Goal: Task Accomplishment & Management: Manage account settings

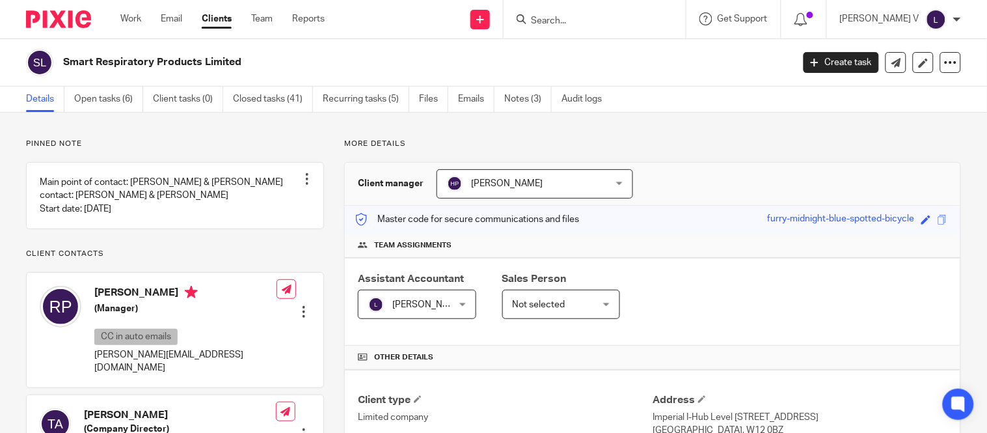
scroll to position [244, 0]
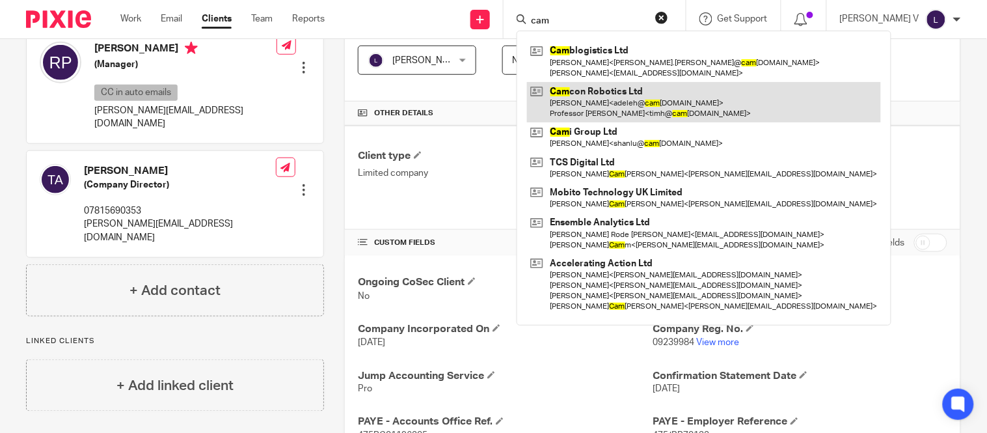
type input "cam"
click at [593, 105] on link at bounding box center [704, 102] width 354 height 40
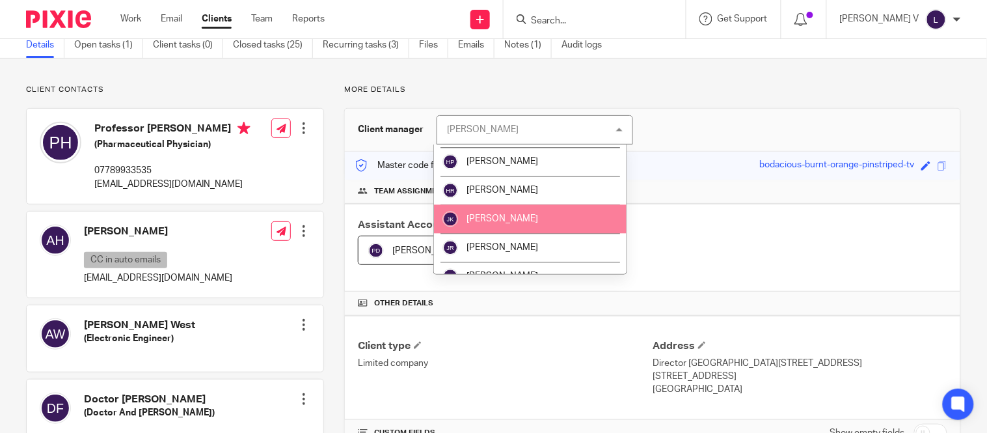
scroll to position [788, 0]
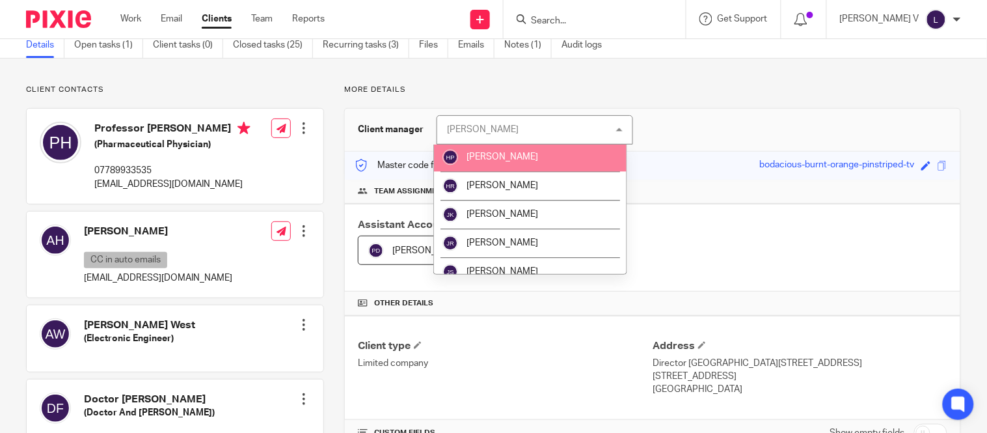
click at [497, 160] on span "[PERSON_NAME]" at bounding box center [503, 156] width 72 height 9
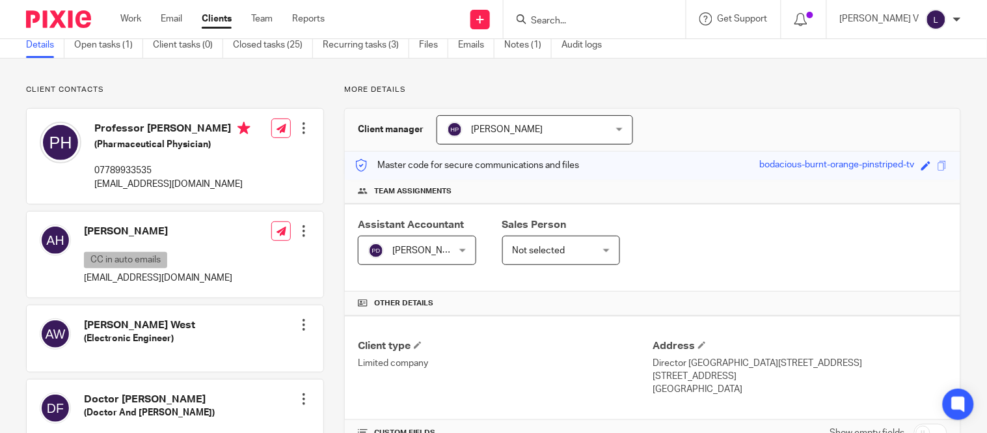
click at [434, 246] on span "[PERSON_NAME]" at bounding box center [428, 250] width 72 height 9
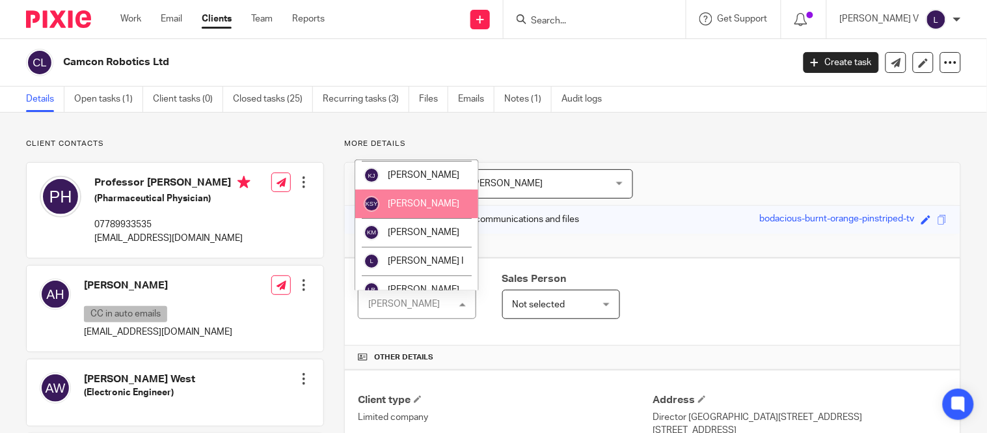
scroll to position [1152, 0]
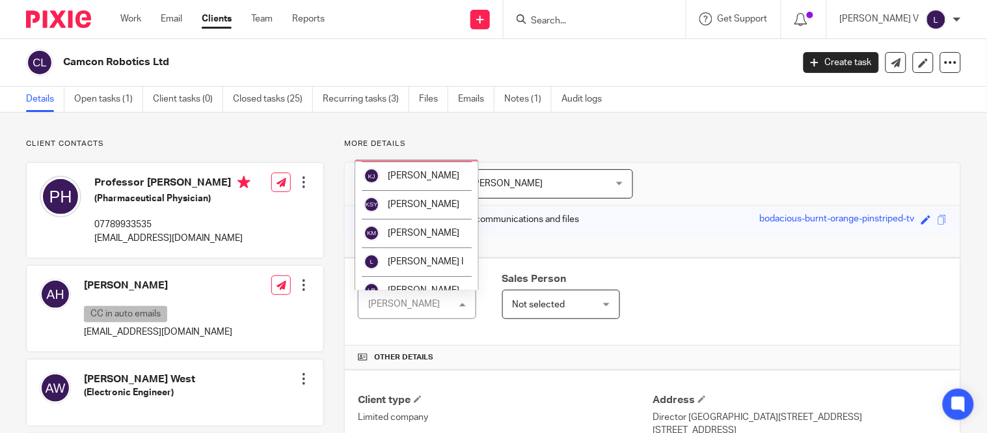
click at [421, 161] on li "[PERSON_NAME]" at bounding box center [416, 147] width 123 height 29
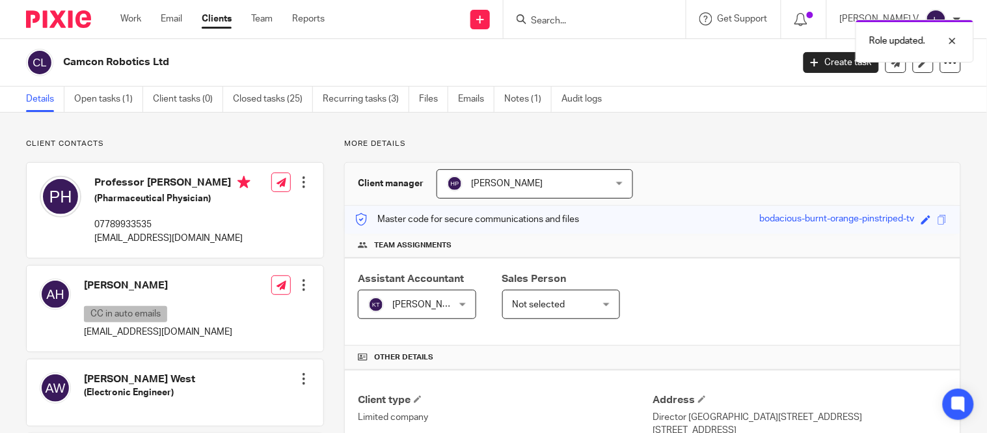
click at [602, 14] on div "Role updated." at bounding box center [734, 37] width 481 height 49
click at [590, 21] on div "Role updated." at bounding box center [734, 37] width 481 height 49
click at [558, 27] on div "Role updated." at bounding box center [734, 37] width 481 height 49
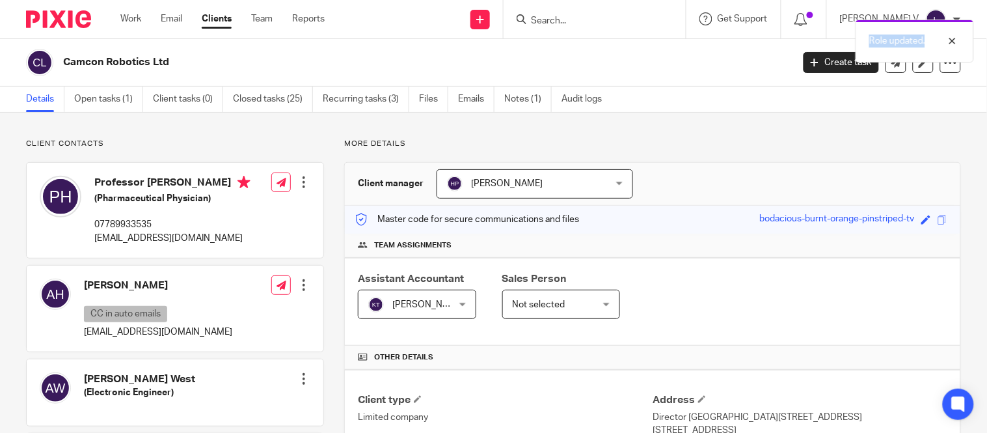
click at [577, 21] on div "Role updated." at bounding box center [734, 37] width 481 height 49
click at [599, 16] on div "Role updated." at bounding box center [734, 37] width 481 height 49
click at [577, 21] on input "Search" at bounding box center [588, 22] width 117 height 12
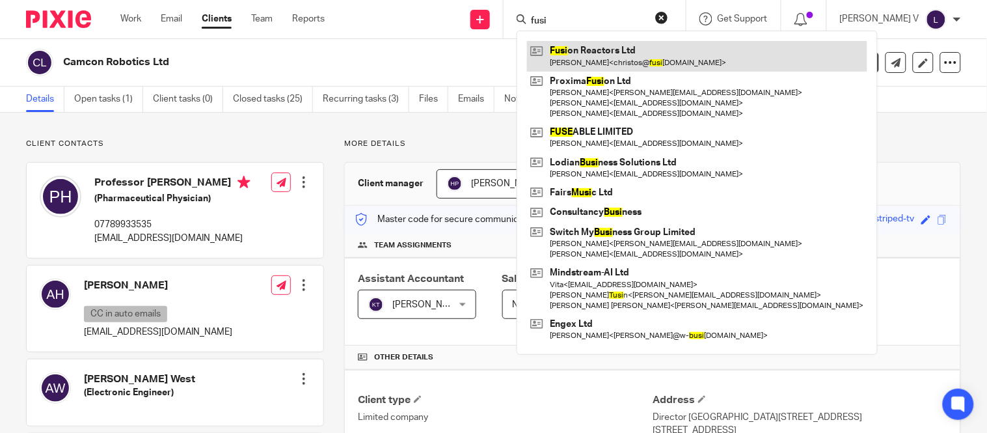
type input "fusi"
click at [634, 57] on link at bounding box center [697, 56] width 340 height 30
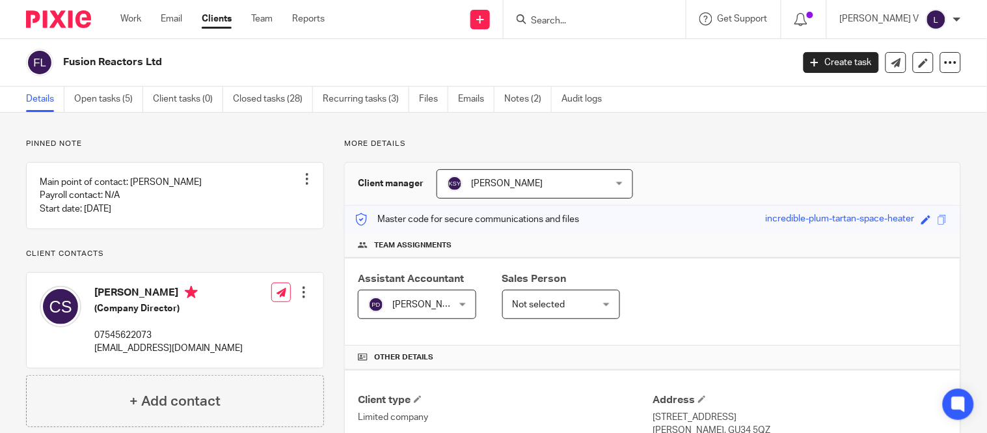
scroll to position [57, 0]
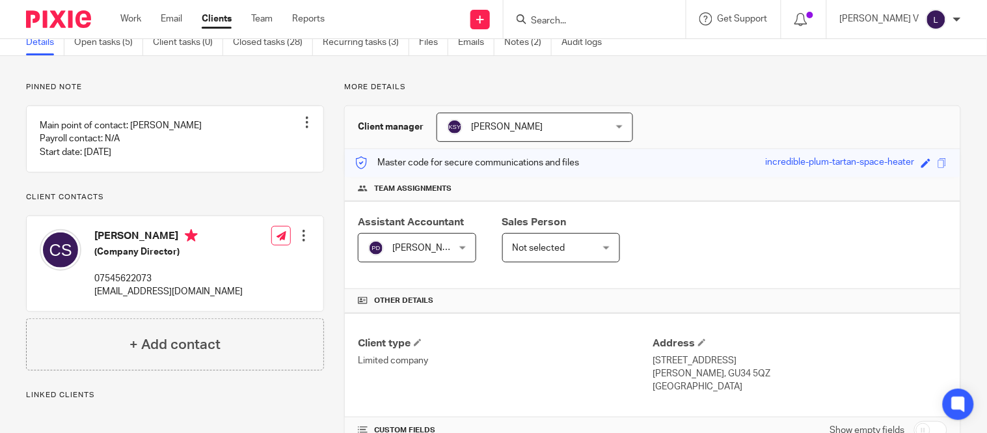
click at [543, 127] on span "[PERSON_NAME]" at bounding box center [507, 126] width 72 height 9
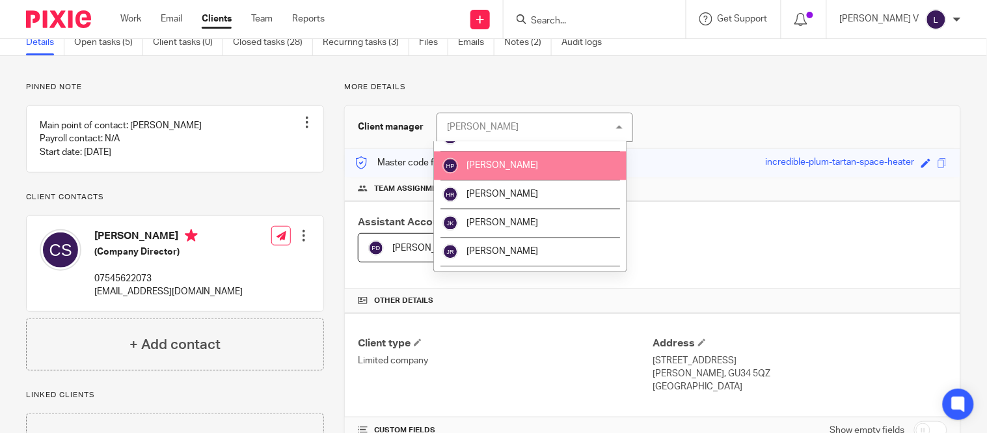
scroll to position [778, 0]
click at [508, 172] on li "[PERSON_NAME]" at bounding box center [530, 164] width 193 height 29
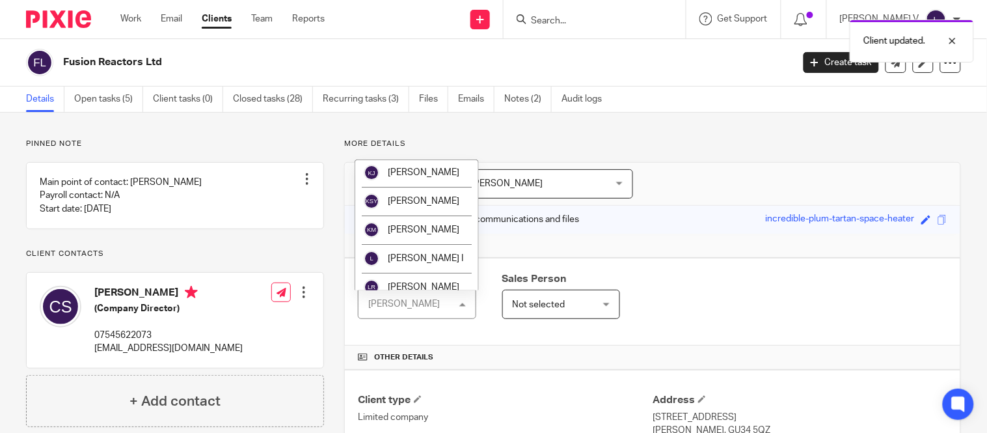
scroll to position [1156, 0]
click at [423, 148] on span "[PERSON_NAME]" at bounding box center [424, 143] width 72 height 9
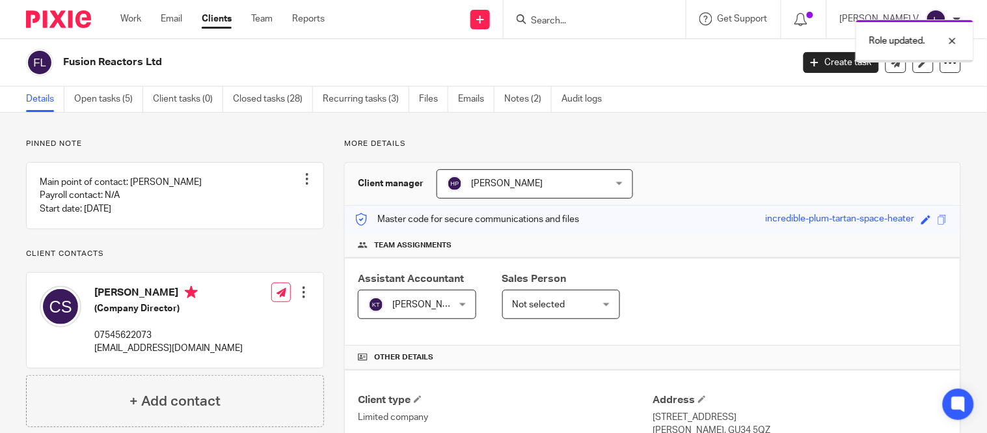
click at [205, 22] on link "Clients" at bounding box center [217, 18] width 30 height 13
click at [221, 20] on link "Clients" at bounding box center [217, 18] width 30 height 13
click at [217, 20] on link "Clients" at bounding box center [217, 18] width 30 height 13
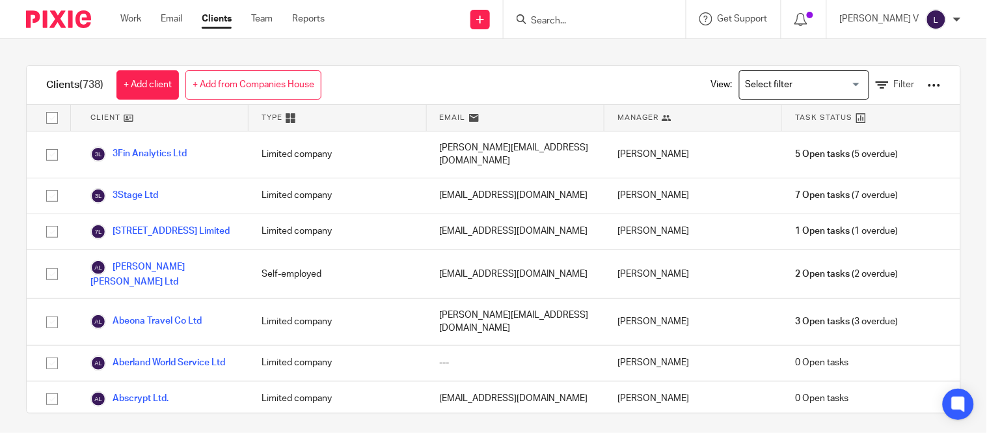
drag, startPoint x: 780, startPoint y: 83, endPoint x: 809, endPoint y: 51, distance: 43.3
click at [780, 82] on input "Search for option" at bounding box center [801, 85] width 120 height 23
click at [830, 85] on input "Search for option" at bounding box center [801, 85] width 120 height 23
click at [762, 79] on input "Search for option" at bounding box center [801, 85] width 120 height 23
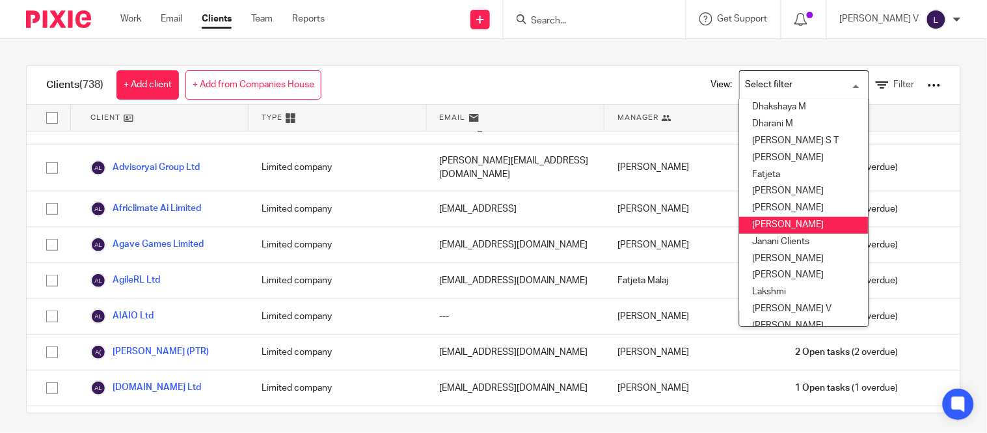
scroll to position [122, 0]
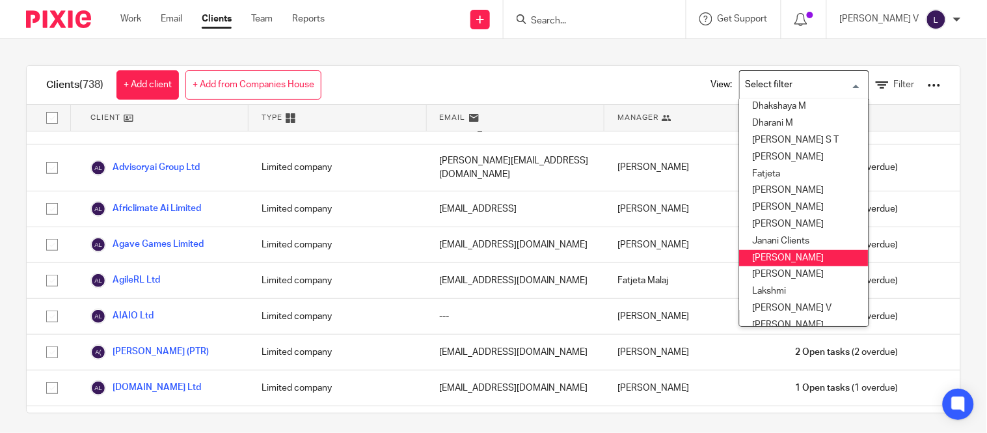
click at [750, 251] on li "Kavya T" at bounding box center [804, 258] width 129 height 17
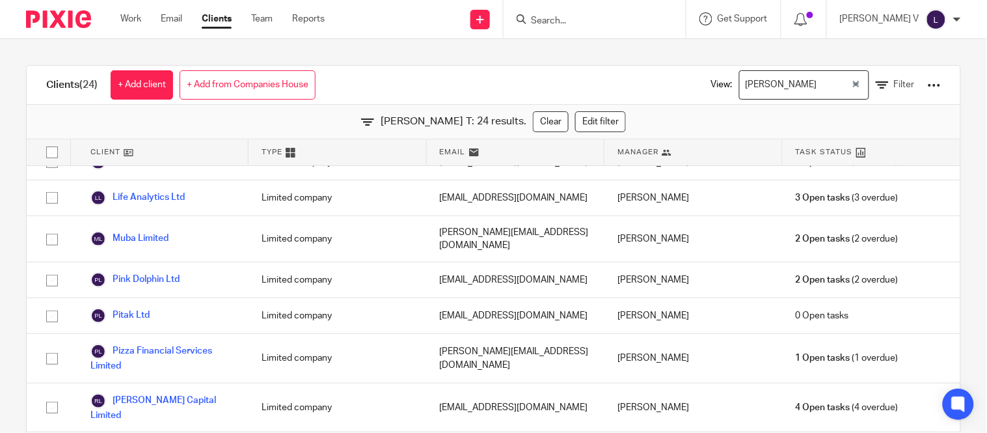
click at [578, 18] on input "Search" at bounding box center [588, 22] width 117 height 12
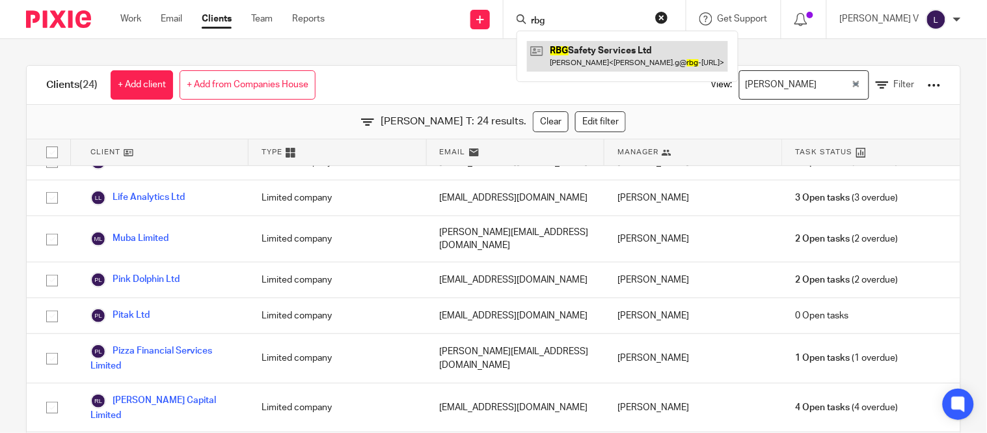
type input "rbg"
click at [649, 66] on link at bounding box center [627, 56] width 201 height 30
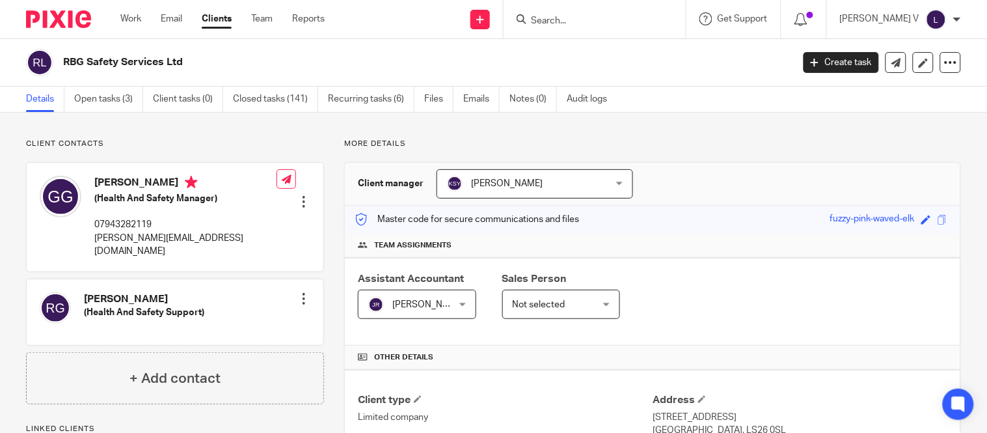
scroll to position [62, 0]
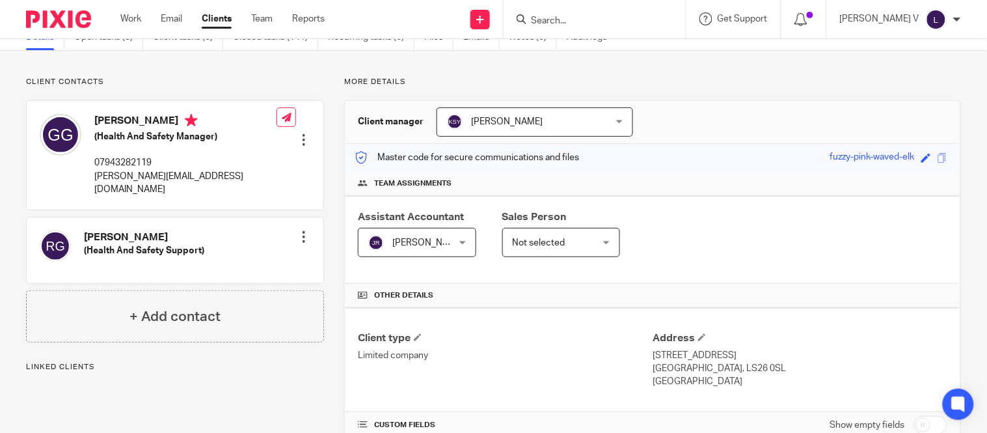
click at [539, 127] on span "[PERSON_NAME]" at bounding box center [521, 121] width 148 height 27
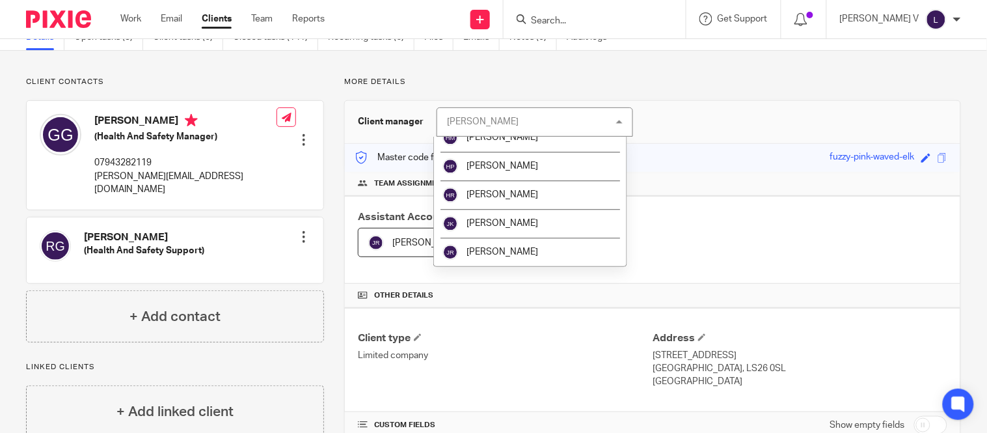
scroll to position [771, 0]
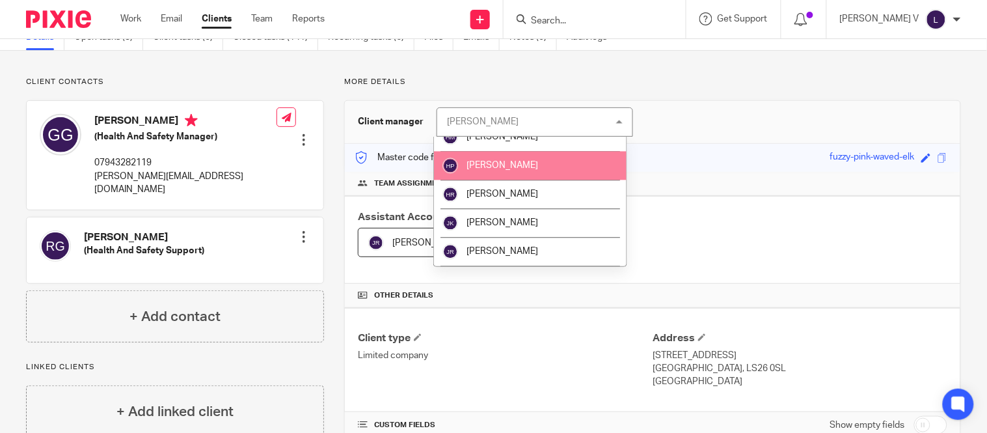
click at [500, 167] on span "[PERSON_NAME]" at bounding box center [503, 165] width 72 height 9
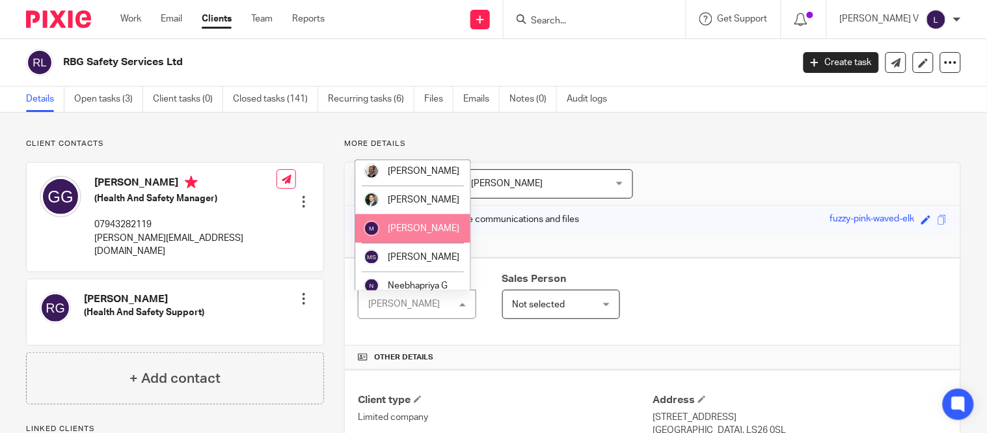
scroll to position [1645, 0]
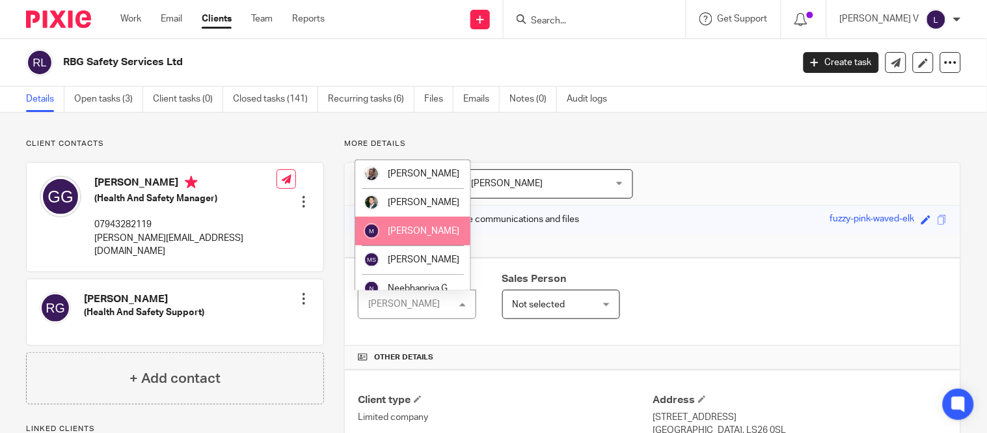
click at [402, 245] on li "[PERSON_NAME]" at bounding box center [412, 231] width 115 height 29
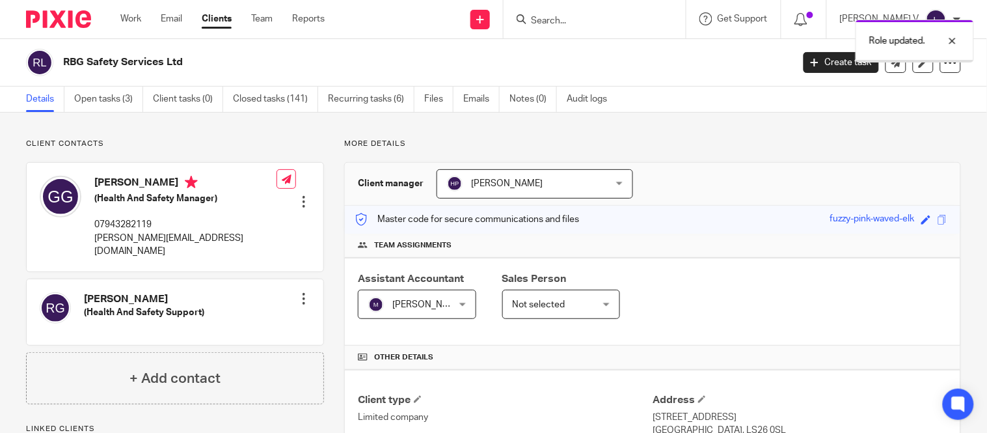
drag, startPoint x: 0, startPoint y: 0, endPoint x: 580, endPoint y: 14, distance: 580.1
click at [580, 14] on div "Role updated." at bounding box center [734, 37] width 481 height 49
click at [573, 23] on div "Role updated." at bounding box center [734, 37] width 481 height 49
click at [565, 20] on div "Role updated." at bounding box center [734, 37] width 481 height 49
click at [575, 21] on div "Role updated." at bounding box center [734, 37] width 481 height 49
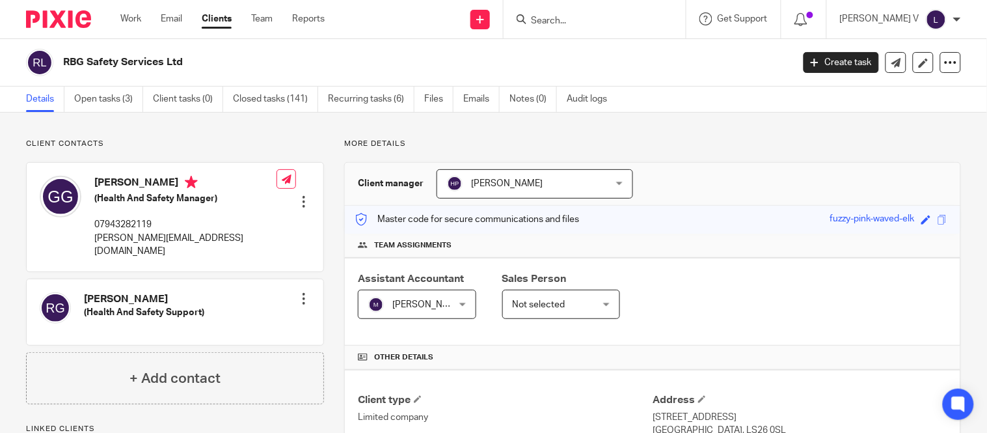
click at [570, 16] on input "Search" at bounding box center [588, 22] width 117 height 12
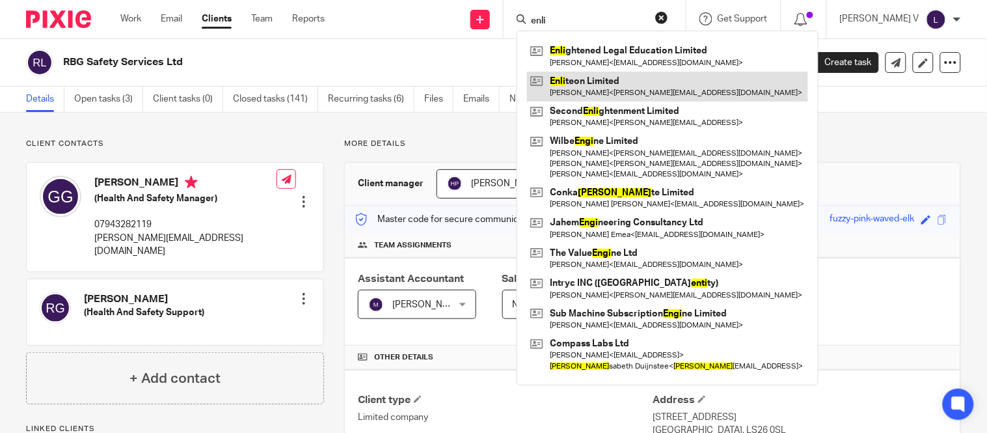
type input "enli"
click at [614, 85] on link at bounding box center [667, 87] width 281 height 30
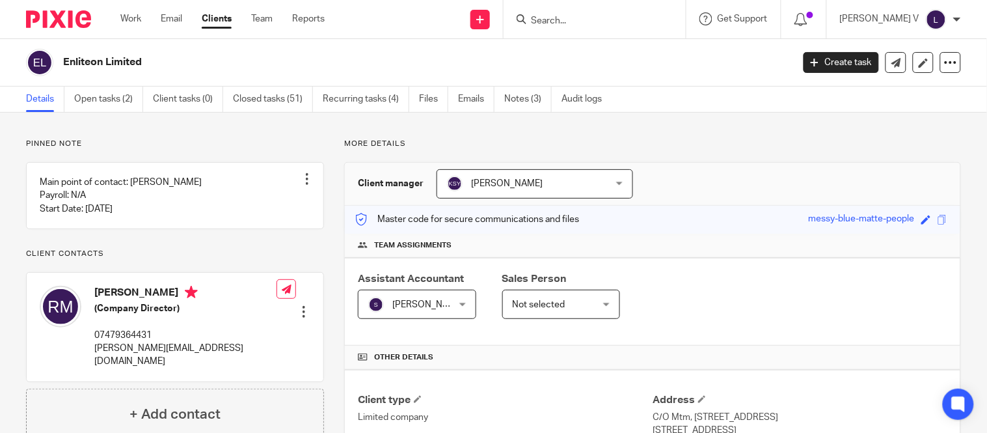
click at [527, 181] on span "[PERSON_NAME]" at bounding box center [507, 183] width 72 height 9
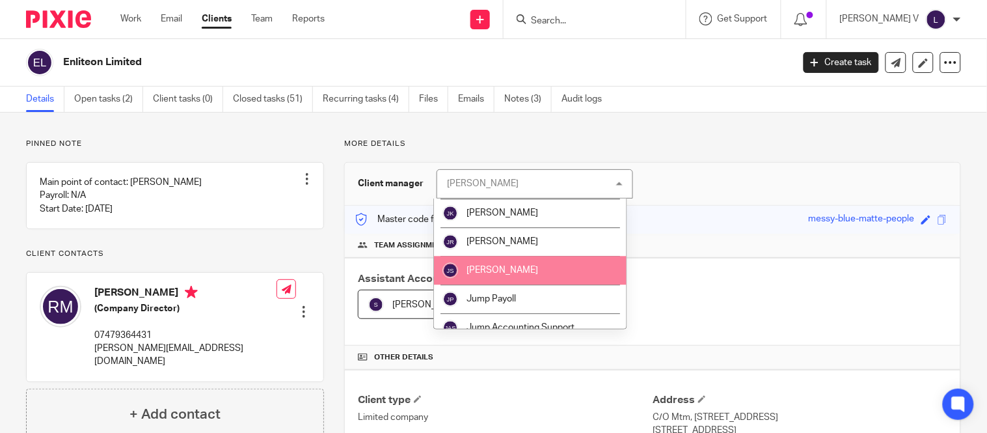
scroll to position [778, 0]
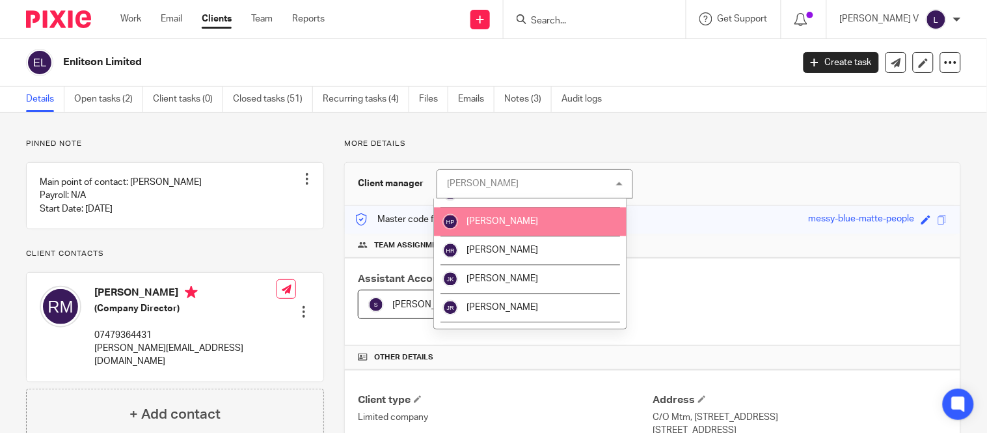
click at [513, 224] on li "[PERSON_NAME]" at bounding box center [530, 222] width 193 height 29
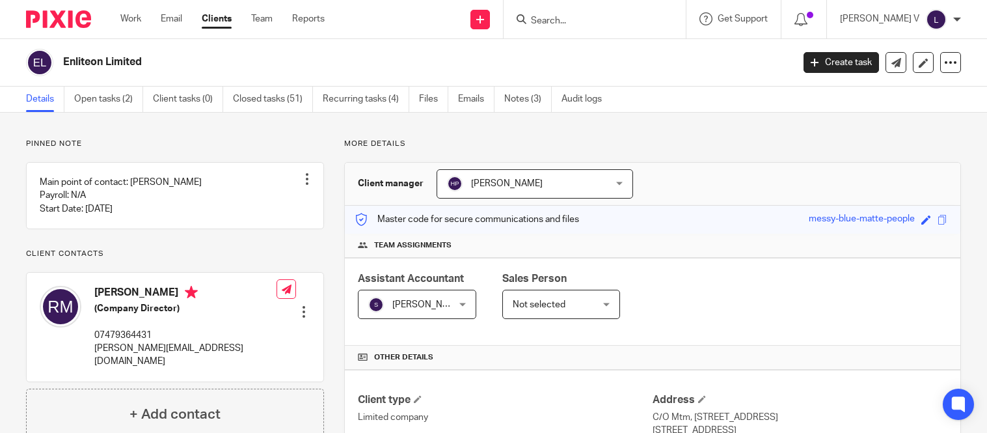
click at [427, 300] on span "[PERSON_NAME] S" at bounding box center [431, 304] width 79 height 9
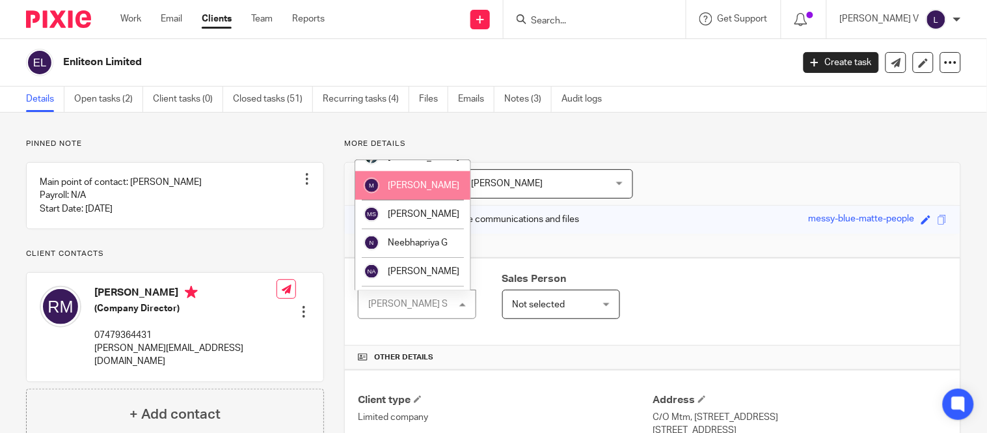
scroll to position [1692, 0]
click at [420, 198] on li "[PERSON_NAME]" at bounding box center [412, 183] width 115 height 29
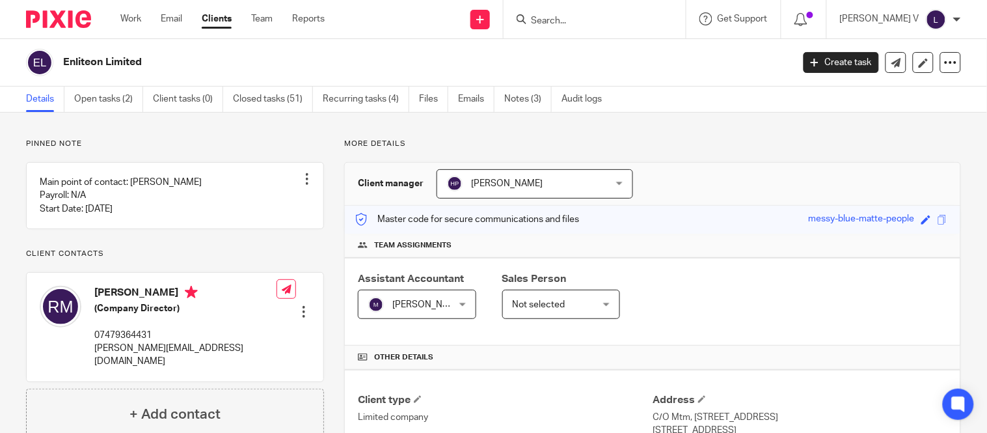
click at [221, 20] on link "Clients" at bounding box center [217, 18] width 30 height 13
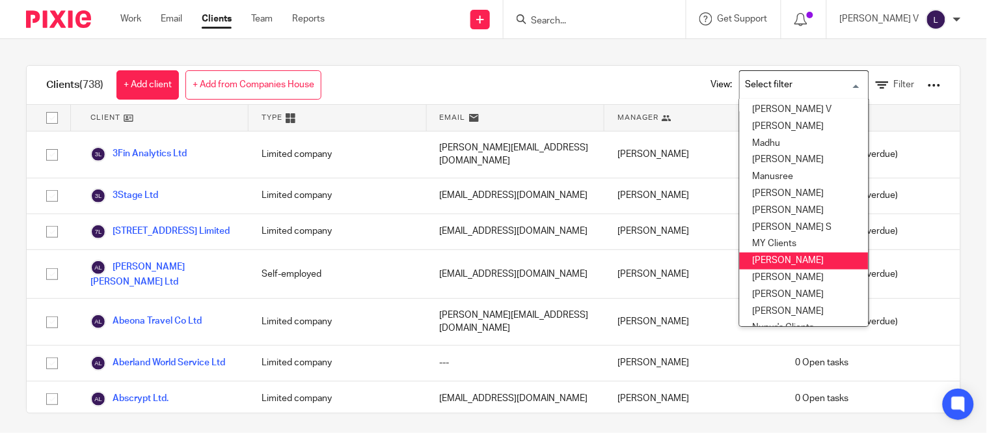
scroll to position [321, 1]
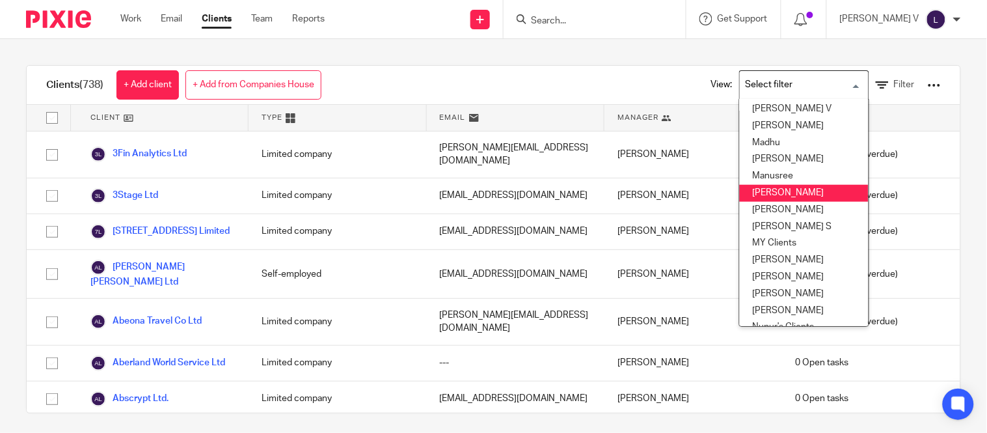
click at [758, 185] on li "Mithun" at bounding box center [804, 193] width 129 height 17
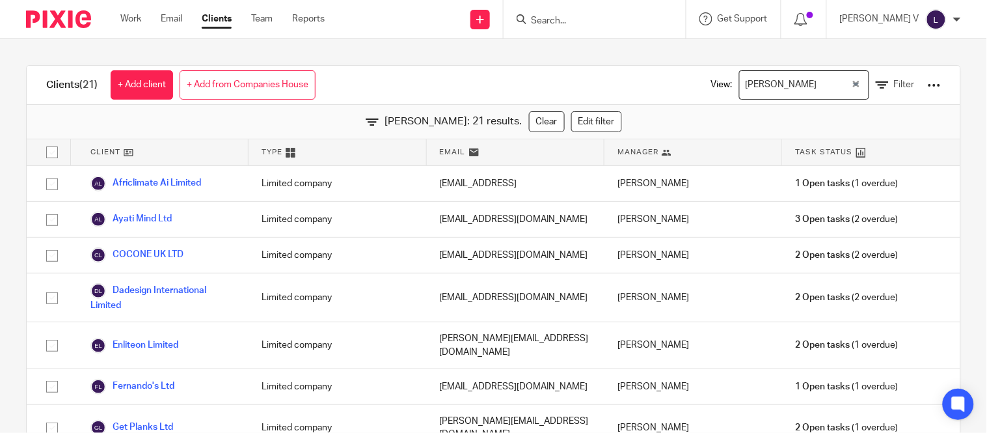
click at [745, 89] on div "Mithun" at bounding box center [795, 83] width 111 height 25
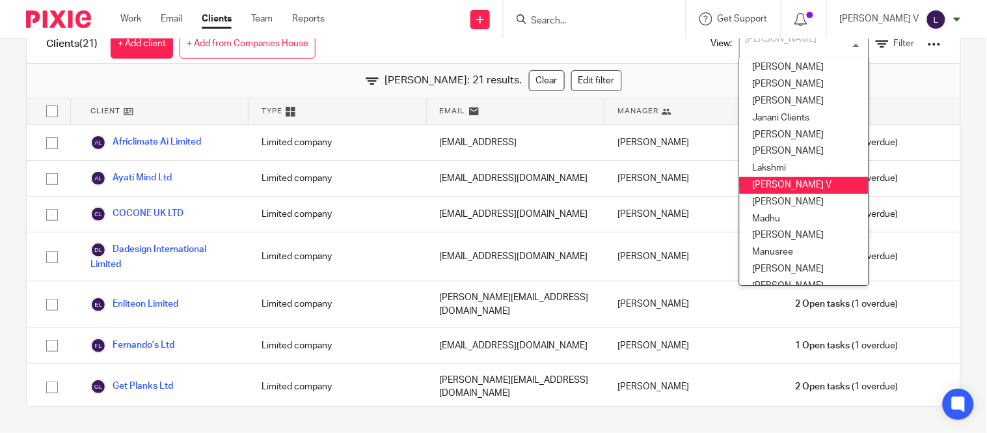
scroll to position [0, 0]
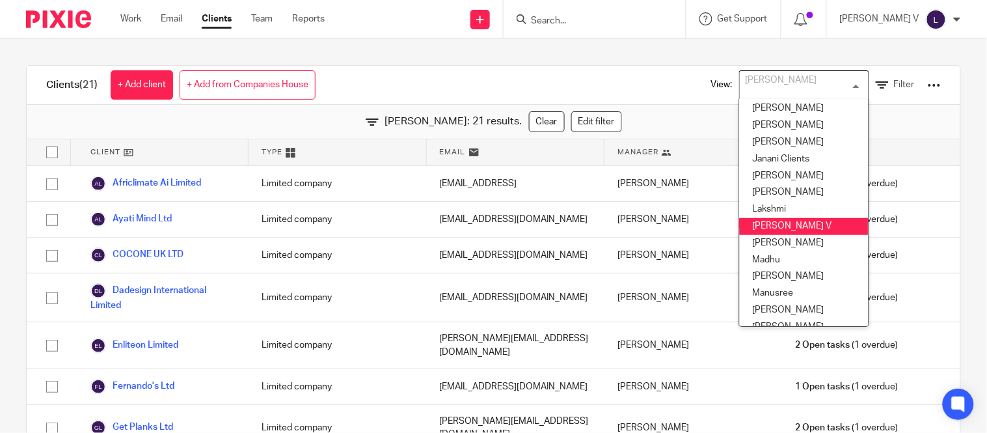
click at [406, 81] on div "Clients (21) + Add client + Add from Companies House View: Mithun Loading... Ai…" at bounding box center [494, 85] width 934 height 39
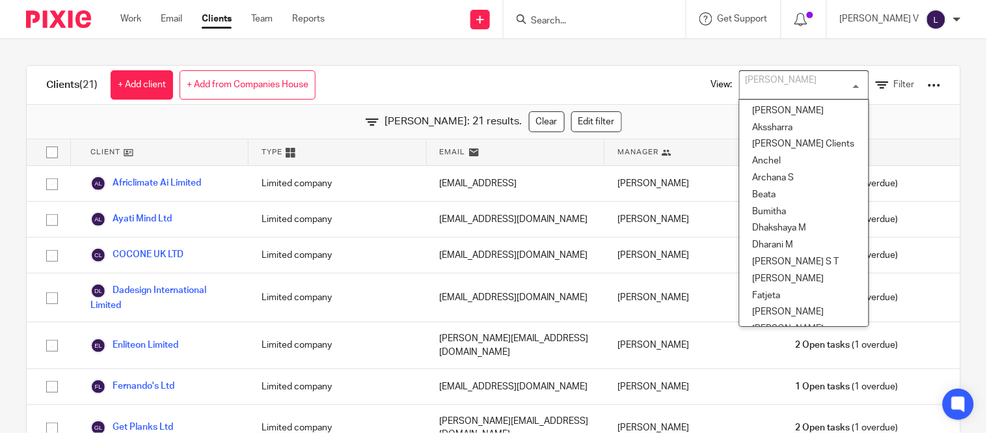
drag, startPoint x: 756, startPoint y: 92, endPoint x: 754, endPoint y: 135, distance: 42.4
click at [757, 91] on div "Mithun" at bounding box center [801, 83] width 123 height 25
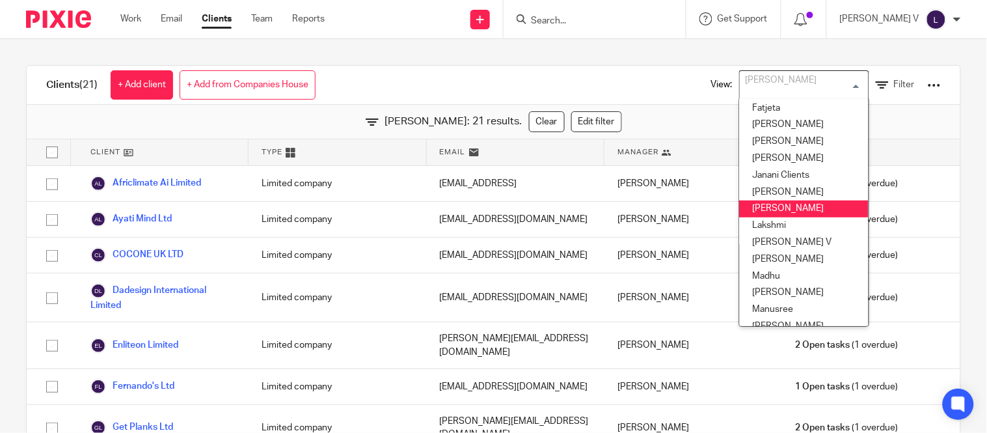
scroll to position [230, 0]
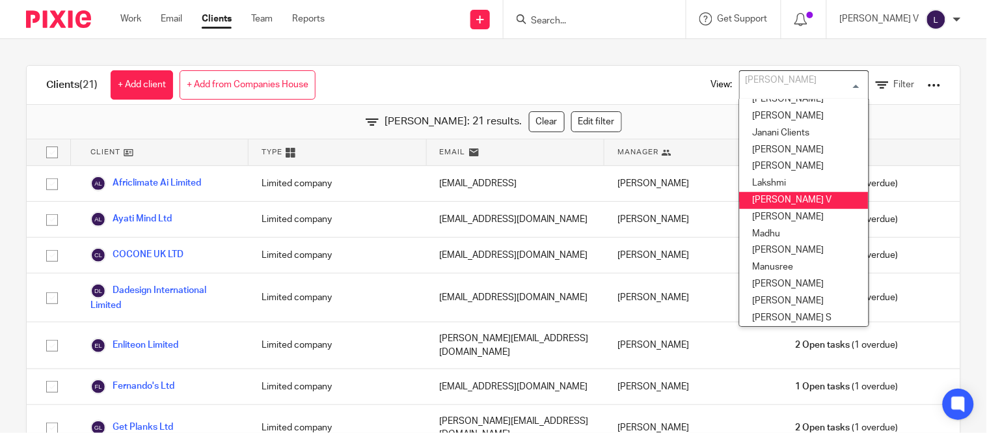
click at [750, 192] on li "[PERSON_NAME] V" at bounding box center [804, 200] width 129 height 17
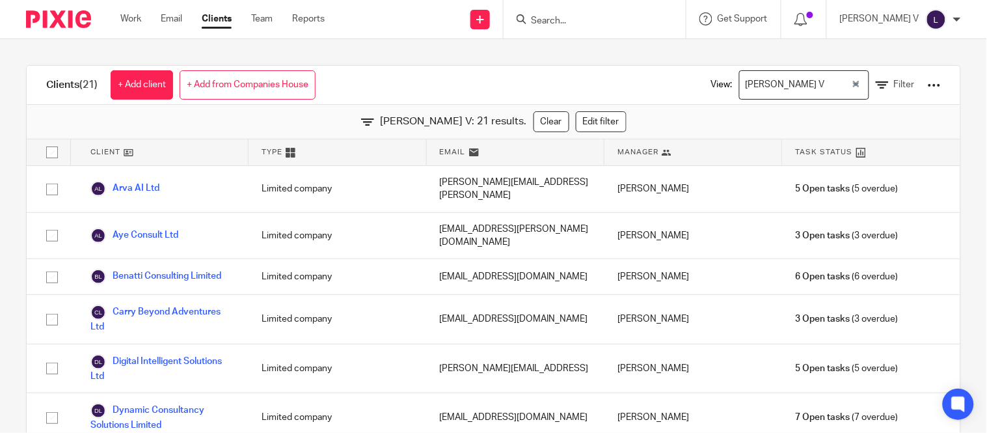
click at [519, 259] on div "mrbenatti@gmail.com" at bounding box center [516, 276] width 178 height 35
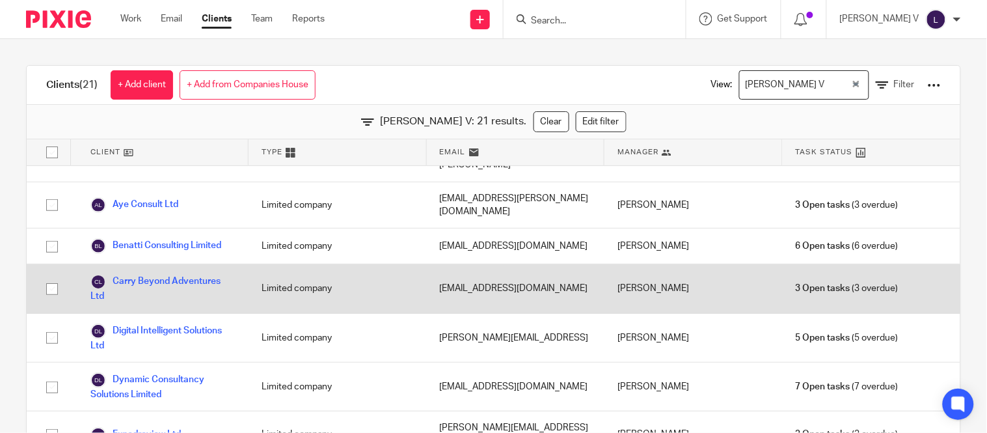
scroll to position [0, 0]
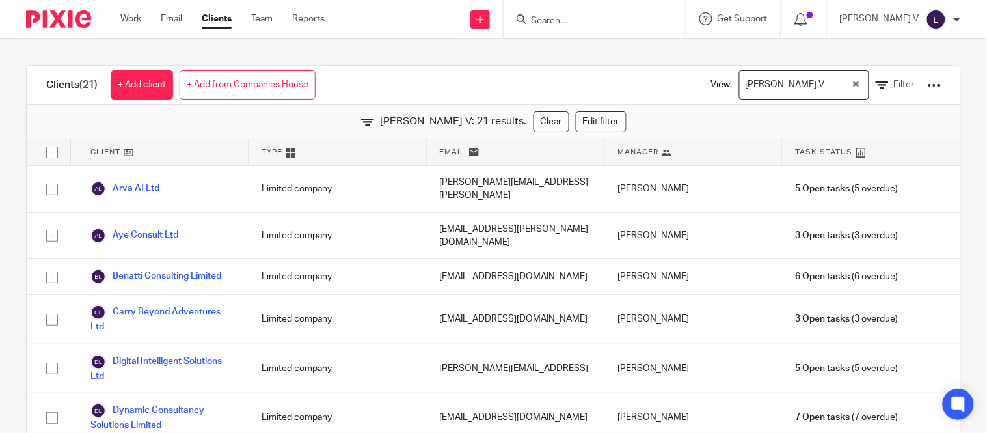
click at [583, 17] on input "Search" at bounding box center [588, 22] width 117 height 12
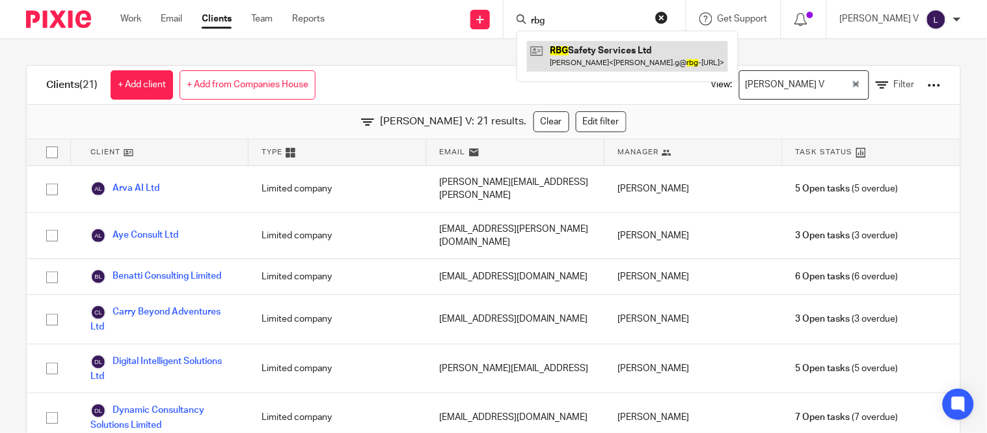
type input "rbg"
click at [592, 57] on link at bounding box center [627, 56] width 201 height 30
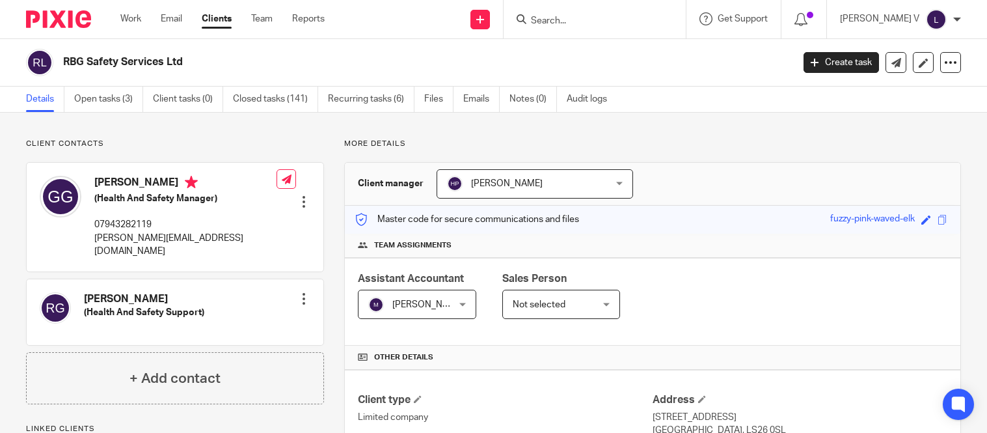
click at [577, 193] on span "[PERSON_NAME]" at bounding box center [521, 183] width 148 height 27
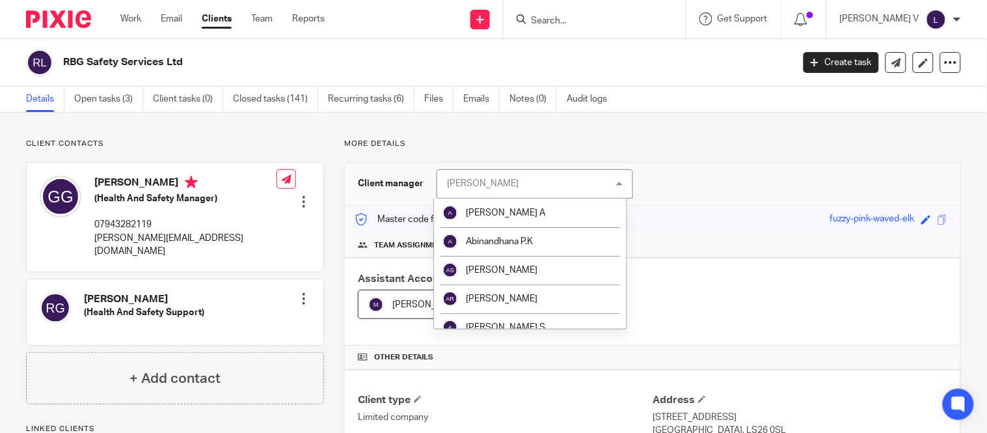
click at [545, 187] on div "[PERSON_NAME] [PERSON_NAME]" at bounding box center [535, 183] width 197 height 29
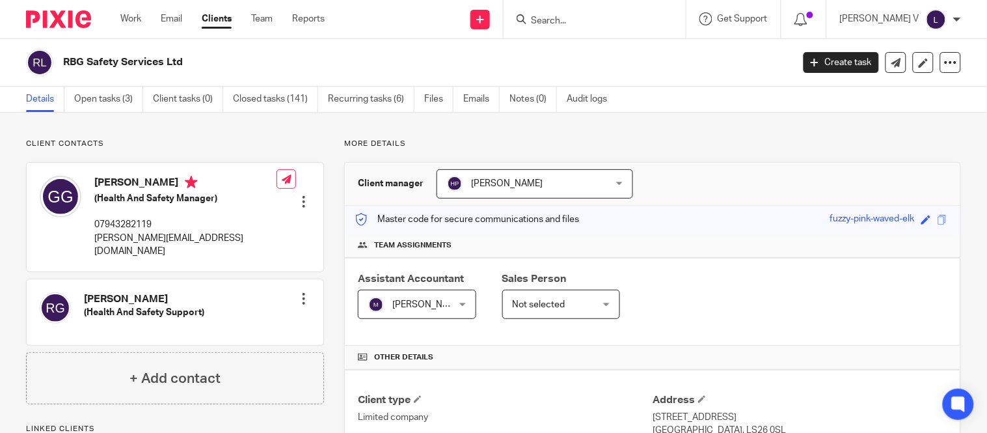
click at [542, 180] on span "[PERSON_NAME]" at bounding box center [521, 183] width 148 height 27
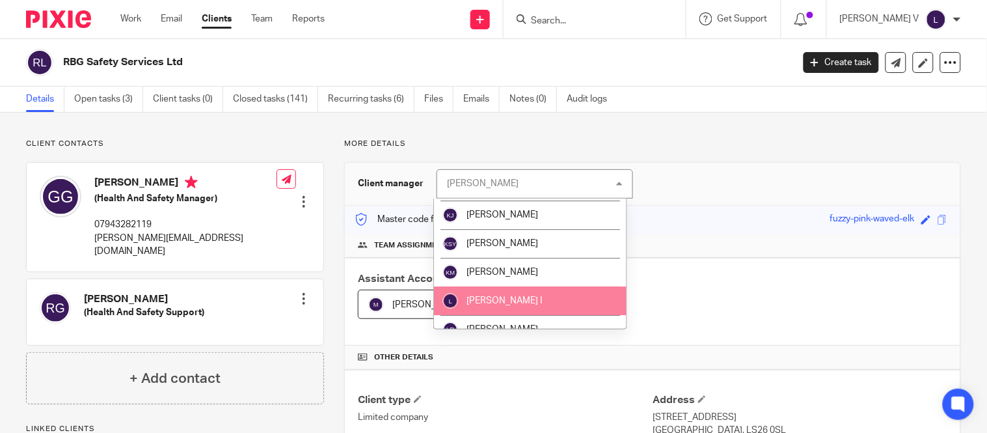
scroll to position [1072, 0]
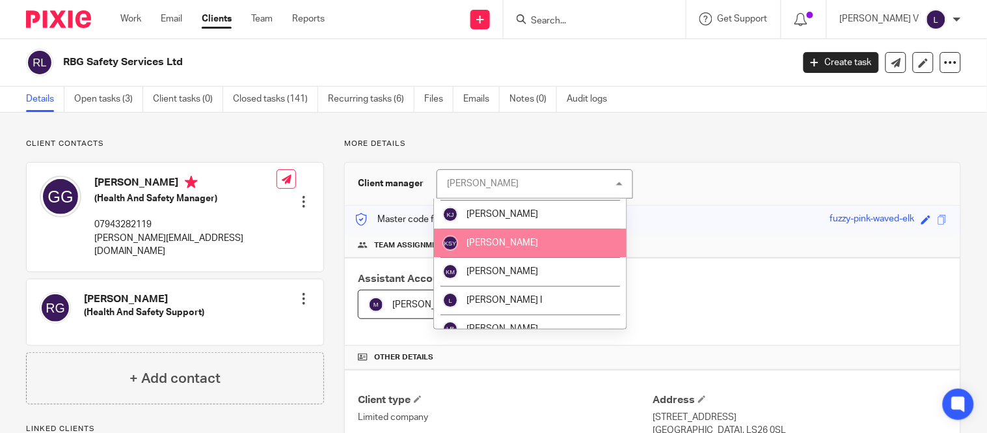
click at [517, 237] on li "[PERSON_NAME]" at bounding box center [530, 242] width 193 height 29
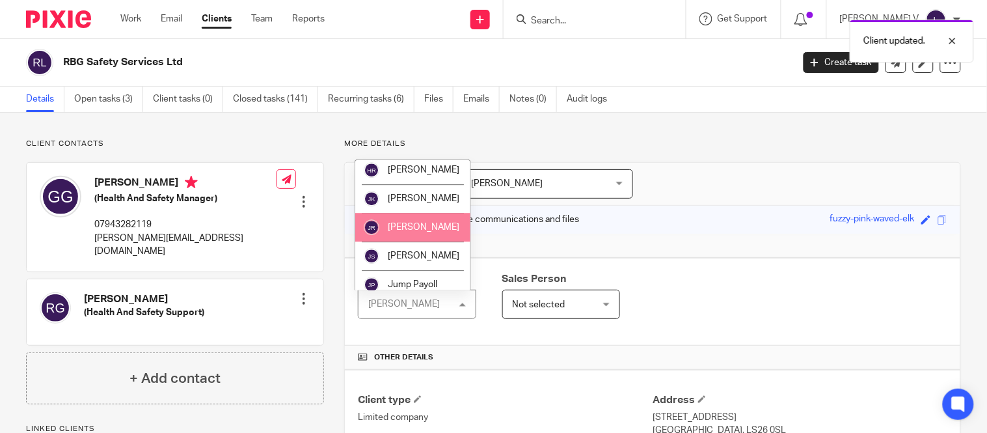
scroll to position [980, 0]
click at [424, 230] on li "Jayachandra Ravi" at bounding box center [412, 227] width 115 height 29
